Goal: Task Accomplishment & Management: Complete application form

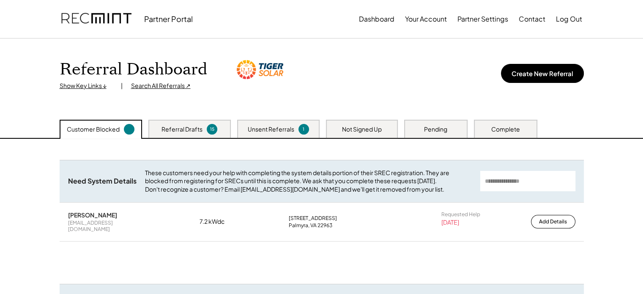
click at [371, 127] on div "Not Signed Up" at bounding box center [362, 129] width 40 height 8
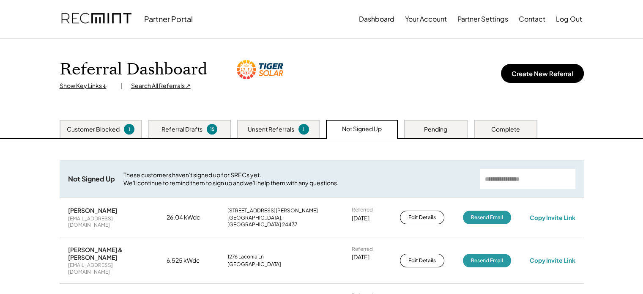
click at [427, 133] on div "Pending" at bounding box center [435, 129] width 63 height 18
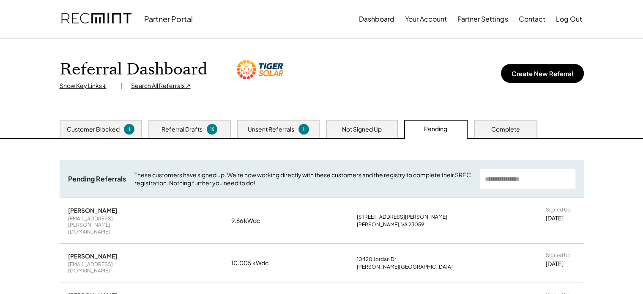
click at [363, 128] on div "Not Signed Up" at bounding box center [362, 129] width 40 height 8
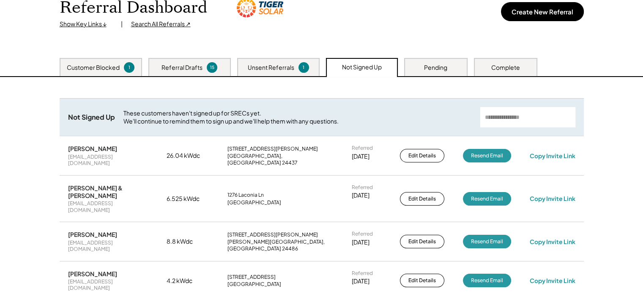
scroll to position [169, 0]
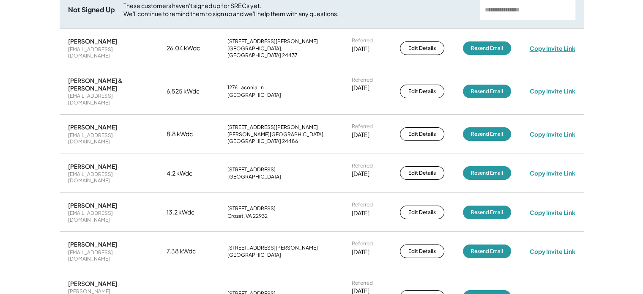
click at [555, 45] on div "Copy Invite Link" at bounding box center [552, 48] width 46 height 8
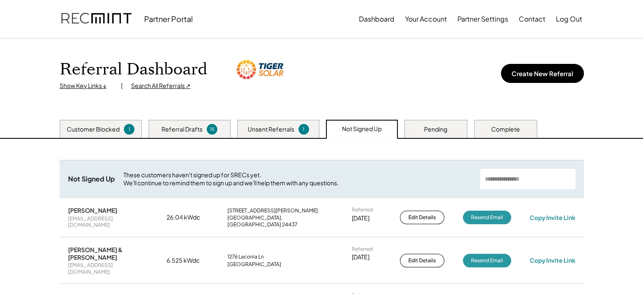
click at [434, 123] on div "Pending" at bounding box center [435, 129] width 63 height 18
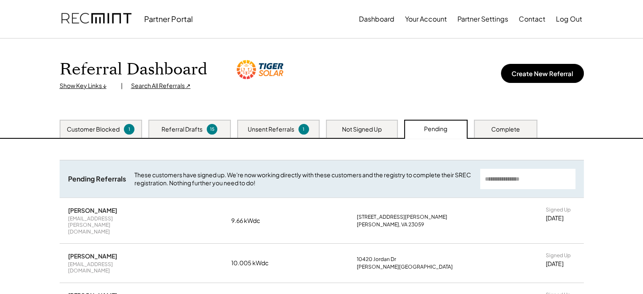
click at [350, 123] on div "Not Signed Up" at bounding box center [362, 129] width 72 height 18
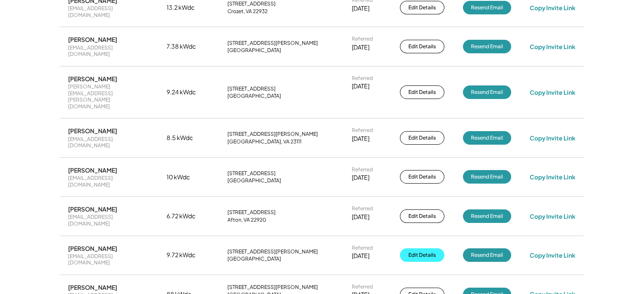
scroll to position [507, 0]
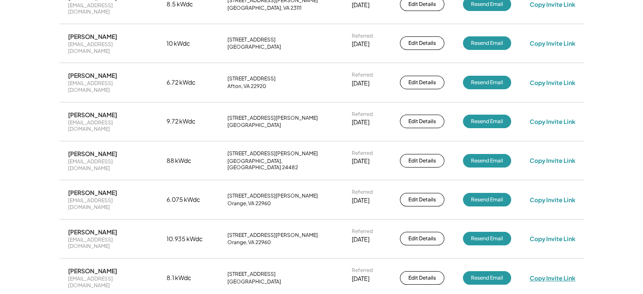
click at [556, 274] on div "Copy Invite Link" at bounding box center [552, 278] width 46 height 8
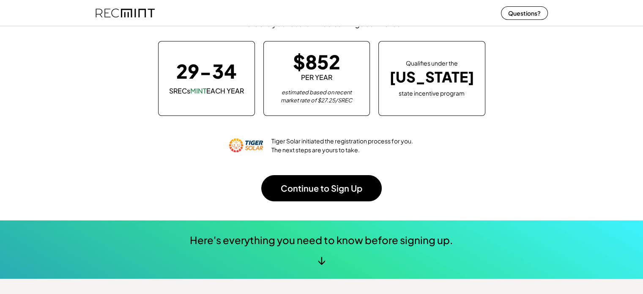
scroll to position [85, 0]
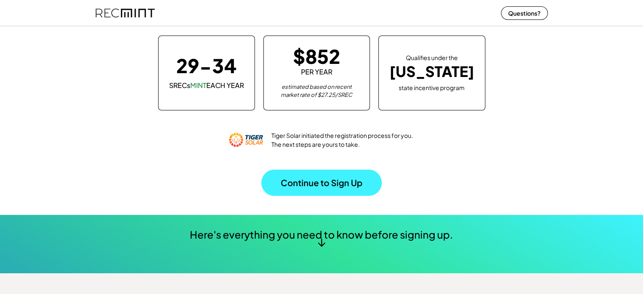
click at [328, 190] on button "Continue to Sign Up" at bounding box center [321, 182] width 120 height 26
